Goal: Information Seeking & Learning: Learn about a topic

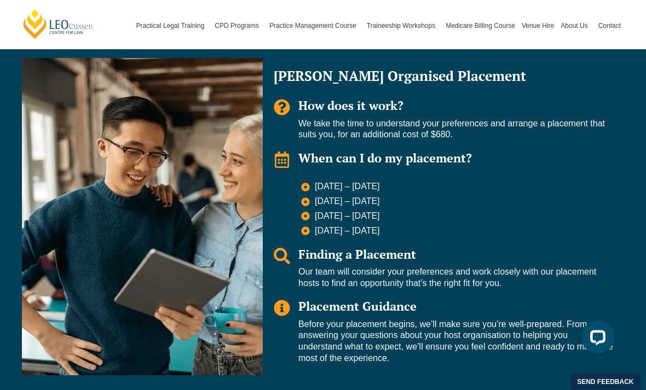
scroll to position [814, 0]
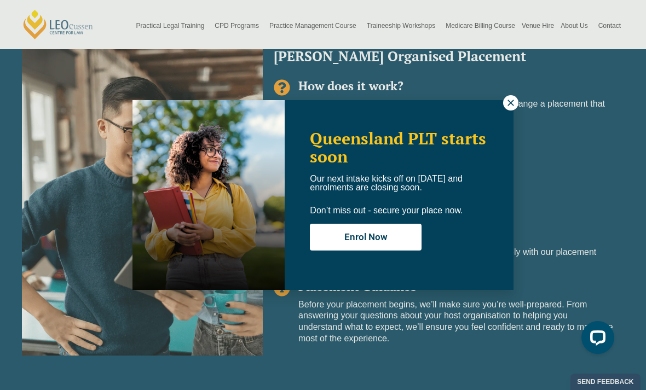
click at [509, 105] on icon at bounding box center [511, 103] width 6 height 6
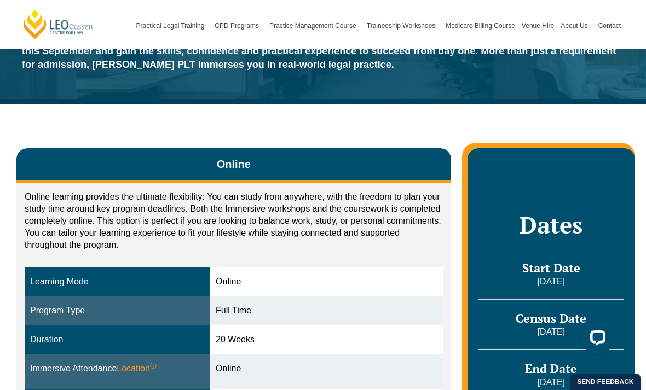
scroll to position [50, 0]
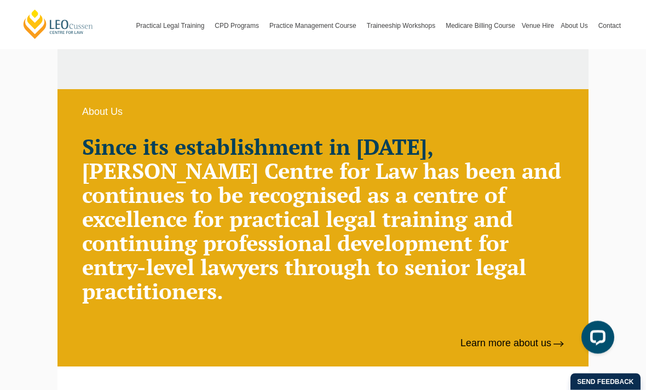
scroll to position [591, 0]
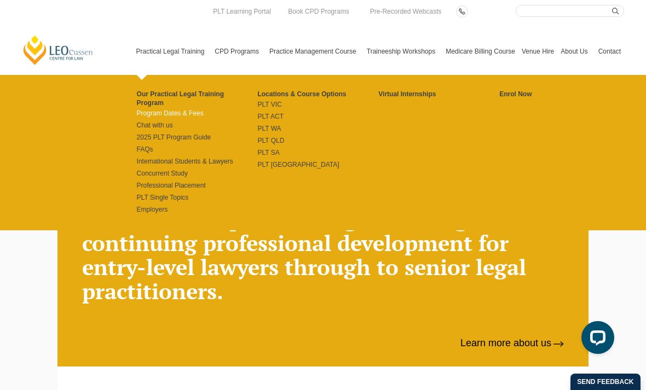
click at [151, 109] on link "Program Dates & Fees" at bounding box center [197, 113] width 121 height 9
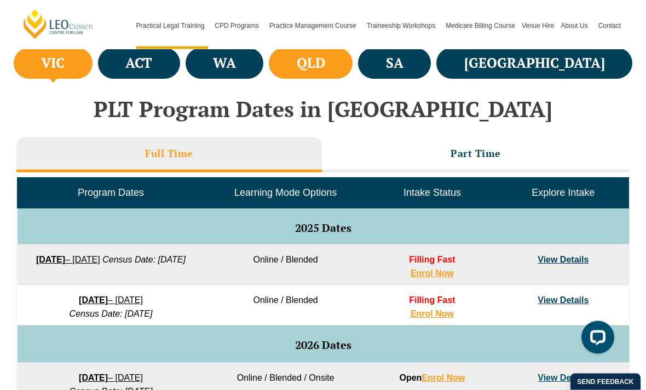
scroll to position [413, 0]
click at [567, 264] on link "View Details" at bounding box center [563, 259] width 51 height 9
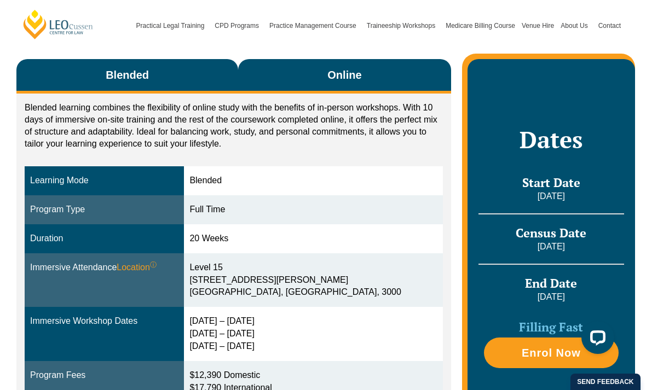
click at [349, 73] on span "Online" at bounding box center [344, 74] width 34 height 15
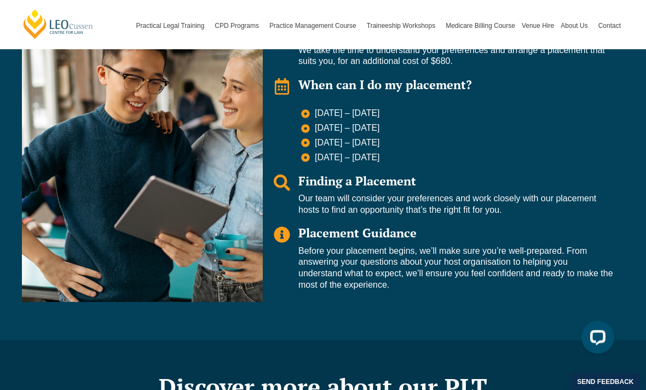
scroll to position [849, 0]
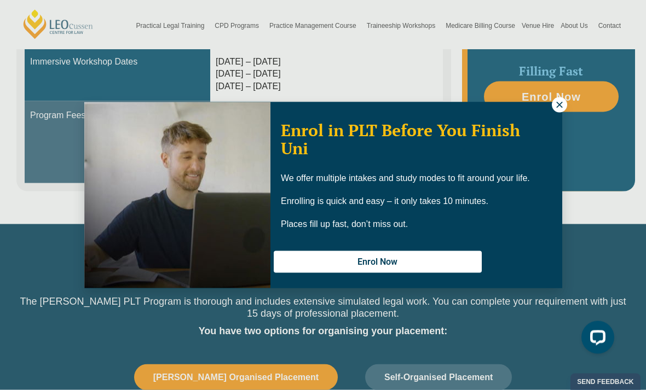
click at [559, 106] on icon at bounding box center [560, 105] width 10 height 10
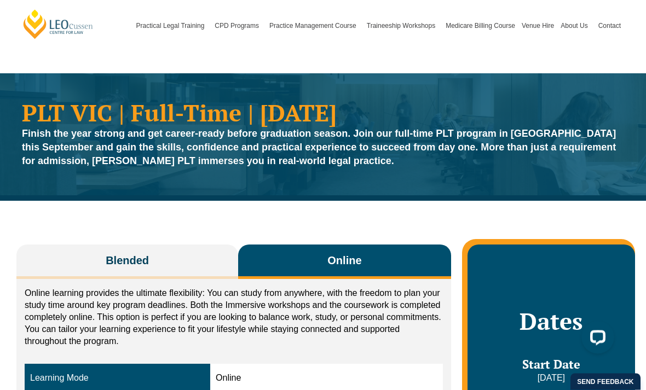
scroll to position [0, 0]
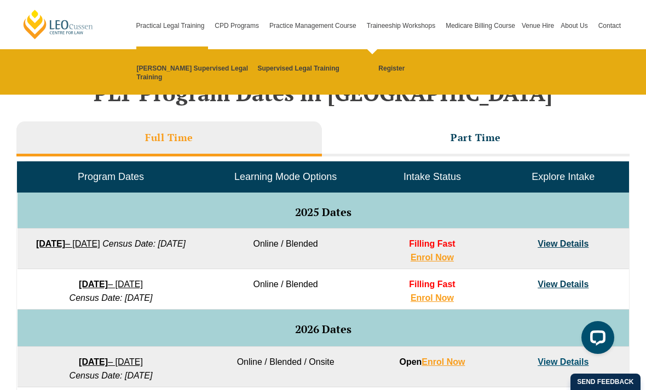
scroll to position [405, 0]
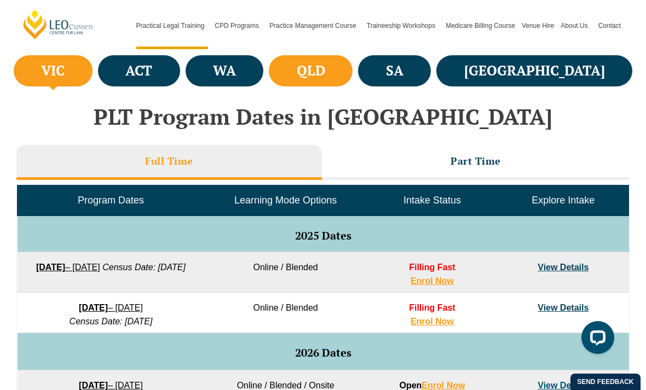
click at [325, 64] on h4 "QLD" at bounding box center [311, 71] width 28 height 18
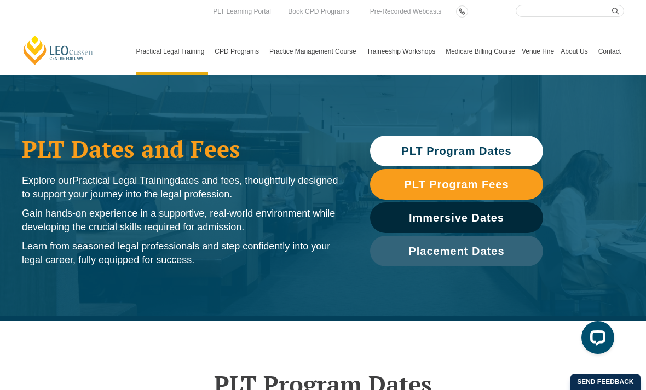
scroll to position [0, 0]
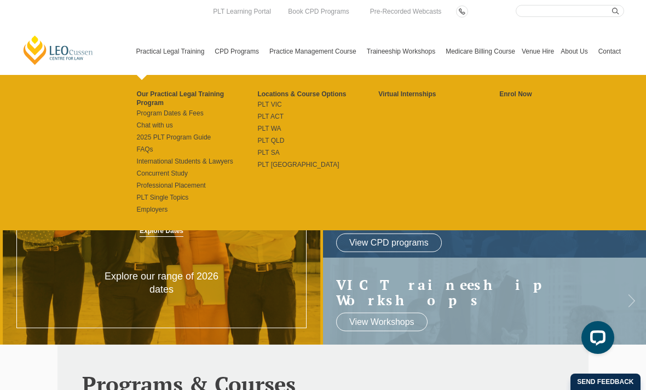
click at [154, 55] on link "Practical Legal Training" at bounding box center [172, 51] width 79 height 47
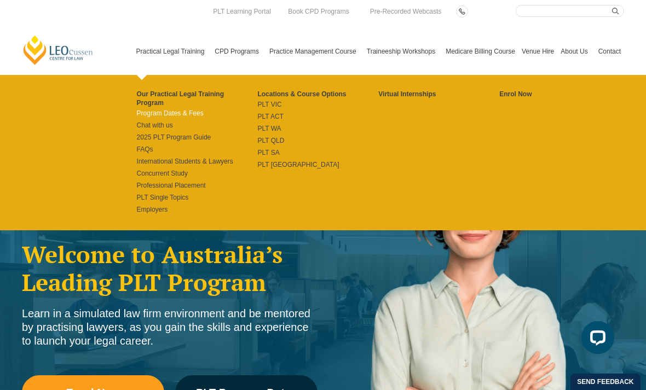
click at [143, 109] on link "Program Dates & Fees" at bounding box center [197, 113] width 121 height 9
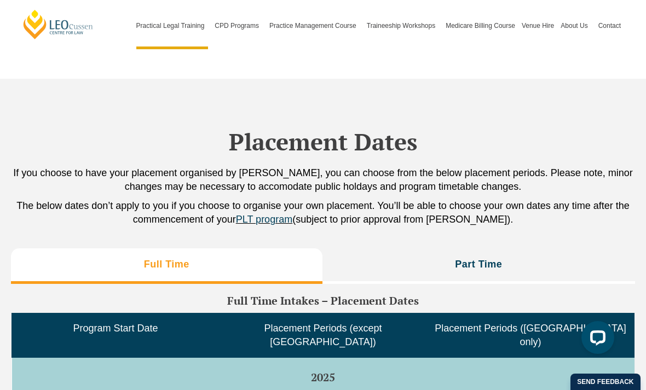
scroll to position [2594, 0]
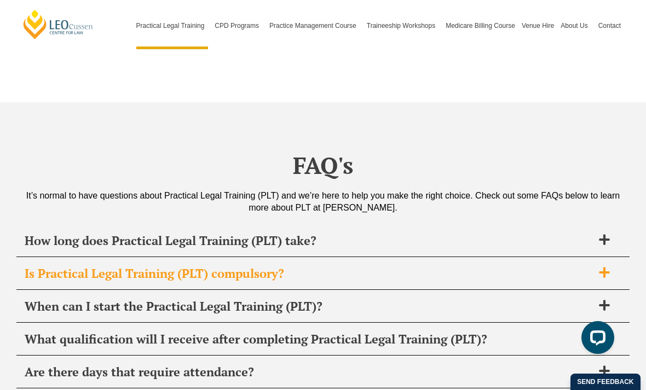
click at [475, 266] on span "Is Practical Legal Training (PLT) compulsory?" at bounding box center [309, 273] width 568 height 15
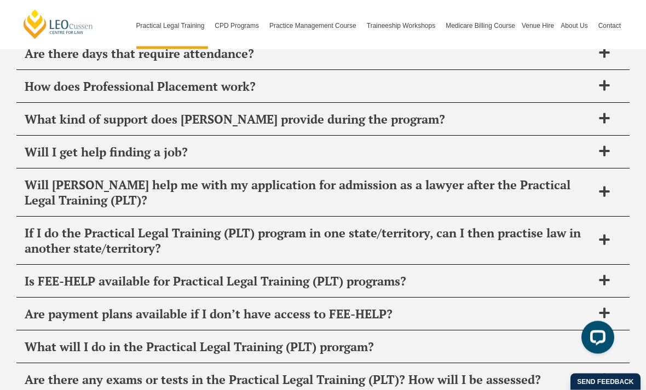
scroll to position [4498, 0]
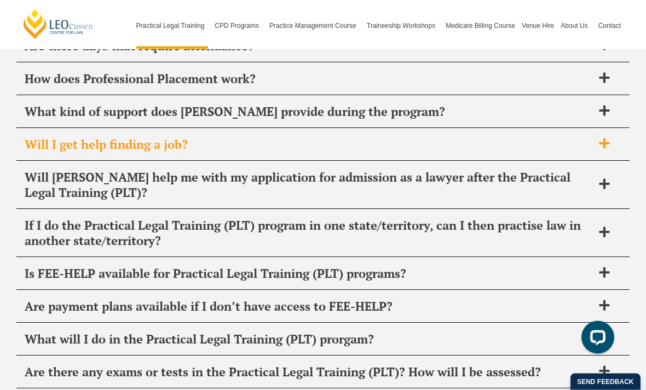
click at [599, 138] on icon at bounding box center [605, 144] width 12 height 12
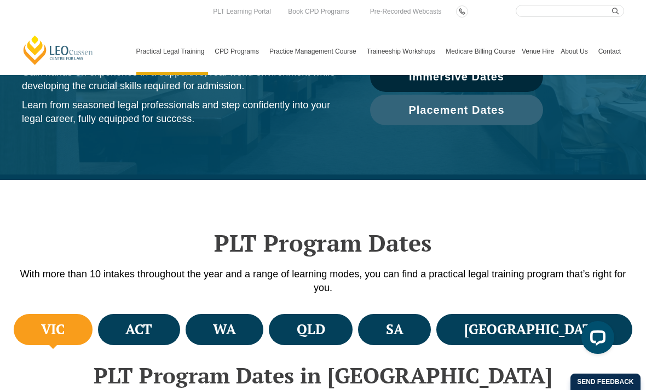
scroll to position [0, 0]
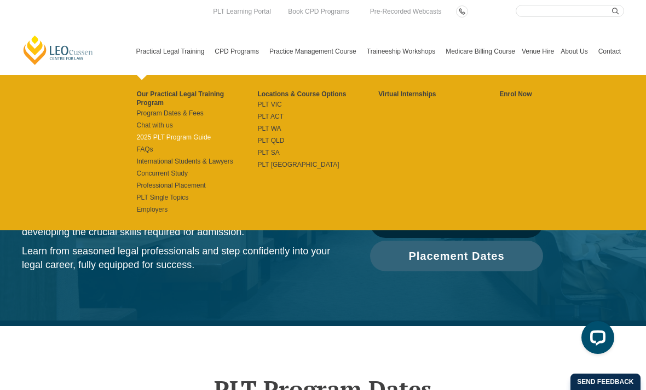
click at [145, 133] on link "2025 PLT Program Guide" at bounding box center [197, 137] width 121 height 9
click at [154, 59] on link "Practical Legal Training" at bounding box center [172, 51] width 79 height 47
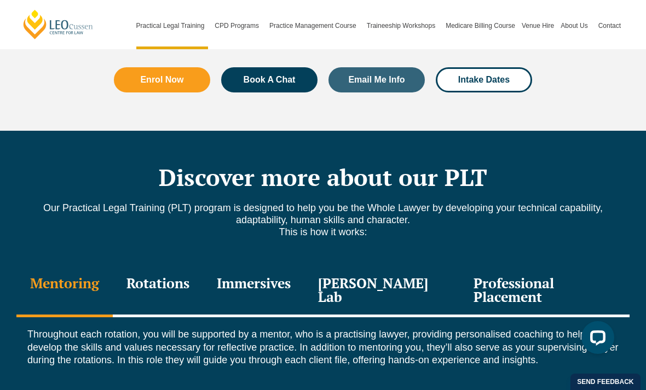
scroll to position [1406, 0]
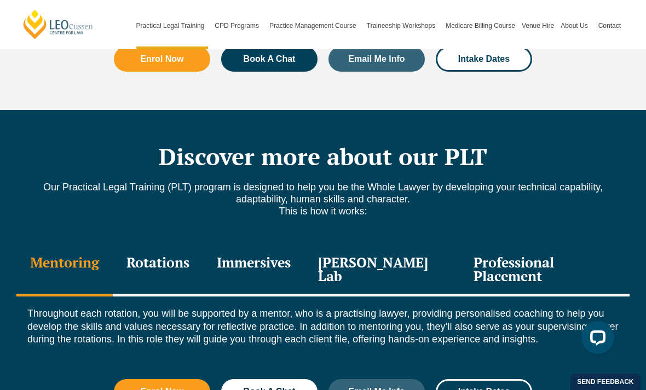
click at [177, 245] on div "Rotations" at bounding box center [158, 271] width 90 height 52
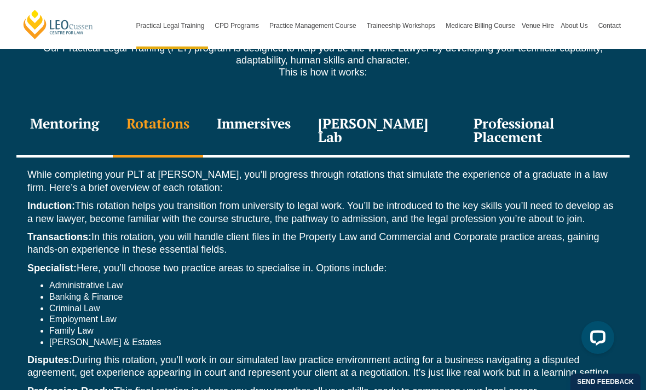
scroll to position [1533, 0]
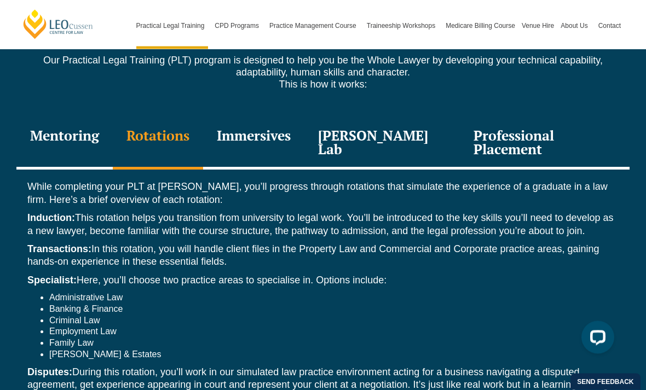
click at [368, 118] on div "[PERSON_NAME] Lab" at bounding box center [382, 144] width 156 height 52
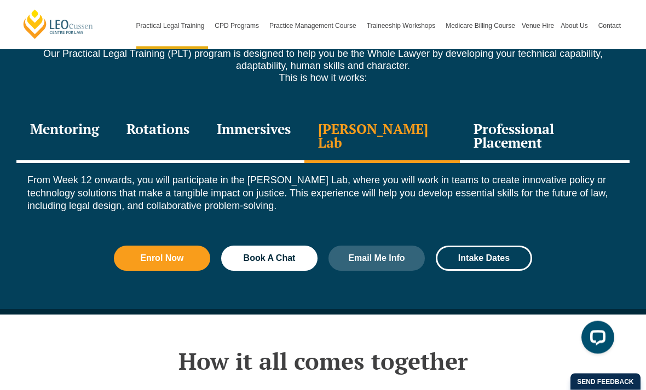
scroll to position [1542, 0]
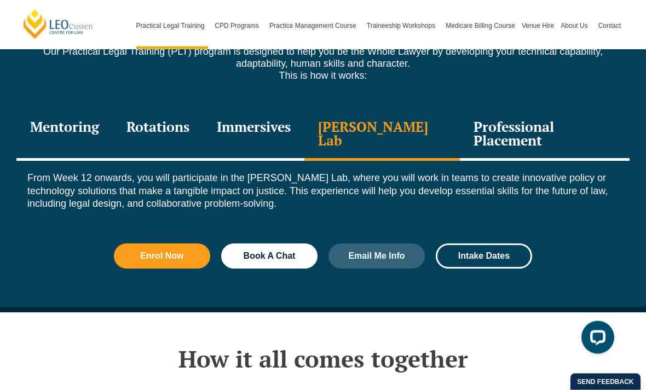
click at [174, 110] on div "Rotations" at bounding box center [158, 136] width 90 height 52
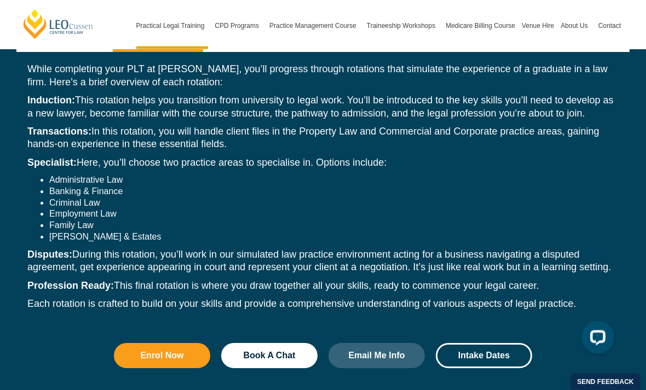
scroll to position [1651, 0]
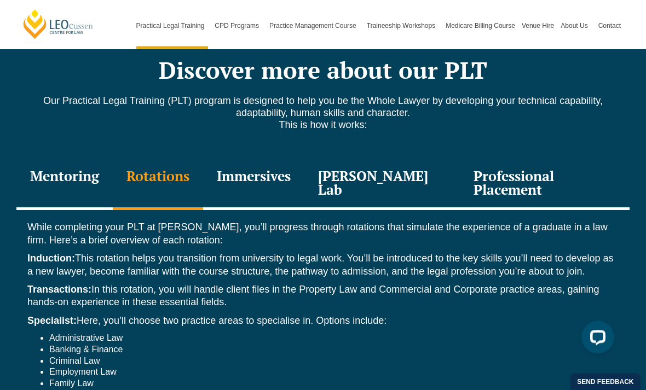
click at [265, 159] on div "Immersives" at bounding box center [253, 185] width 101 height 52
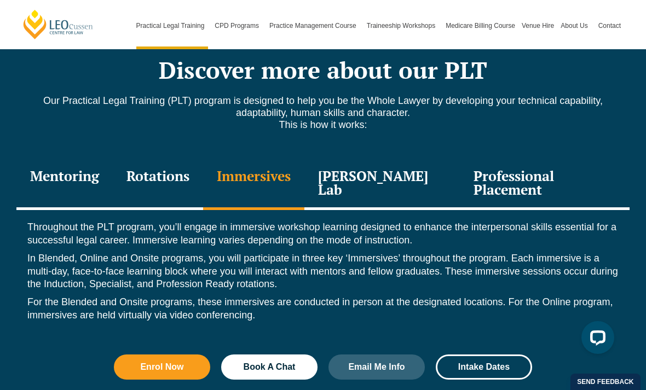
click at [389, 158] on div "[PERSON_NAME] Lab" at bounding box center [382, 184] width 156 height 52
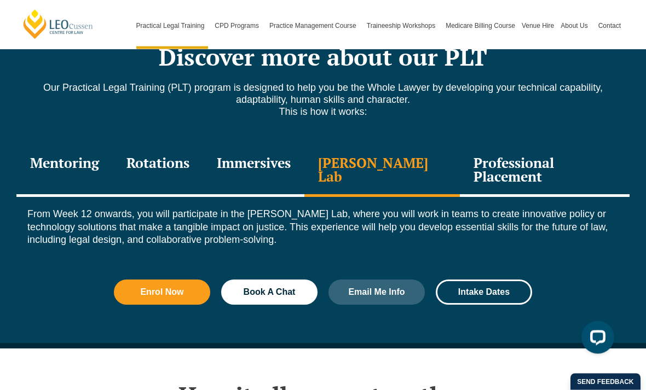
scroll to position [1506, 0]
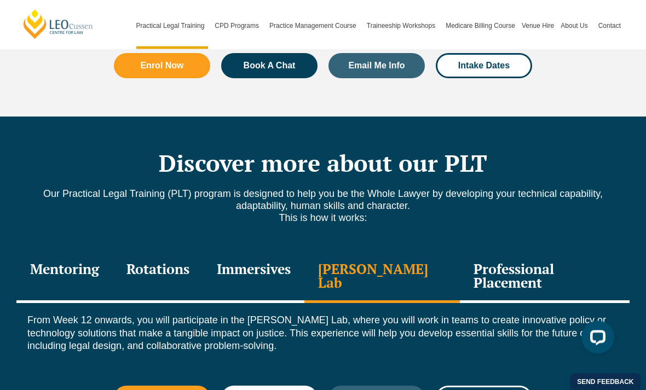
click at [77, 252] on div "Mentoring" at bounding box center [64, 278] width 96 height 52
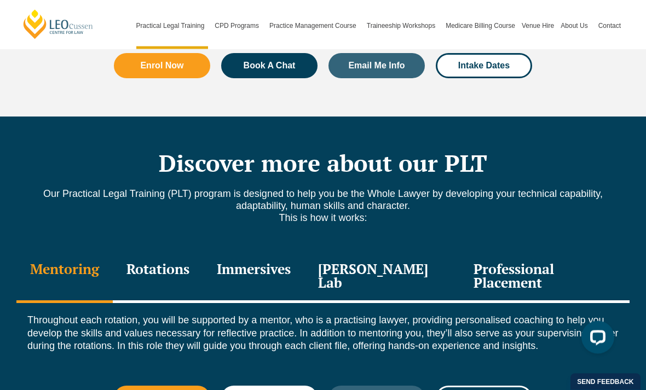
scroll to position [1400, 0]
click at [169, 251] on div "Rotations" at bounding box center [158, 277] width 90 height 52
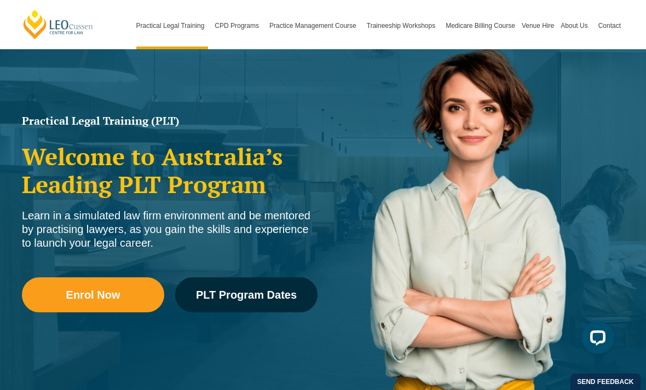
scroll to position [0, 0]
